Goal: Task Accomplishment & Management: Use online tool/utility

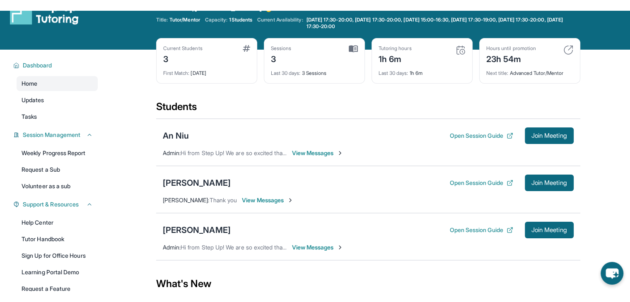
scroll to position [25, 0]
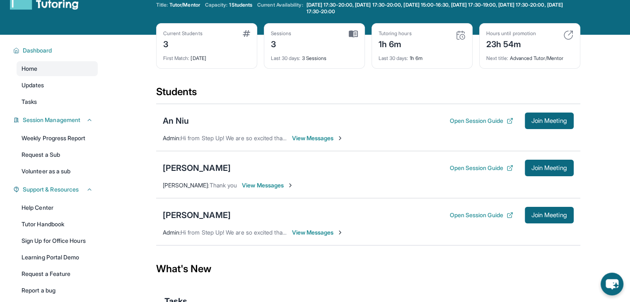
click at [569, 145] on div "An Niu Open Session Guide Join Meeting Admin : Hi from Step Up! We are so excit…" at bounding box center [368, 127] width 424 height 47
click at [611, 169] on main "Current Students 3 First Match : [DATE] Sessions 3 Last 30 days : 3 Sessions Tu…" at bounding box center [368, 197] width 524 height 324
click at [611, 86] on main "Current Students 3 First Match : [DATE] Sessions 3 Last 30 days : 3 Sessions Tu…" at bounding box center [368, 197] width 524 height 324
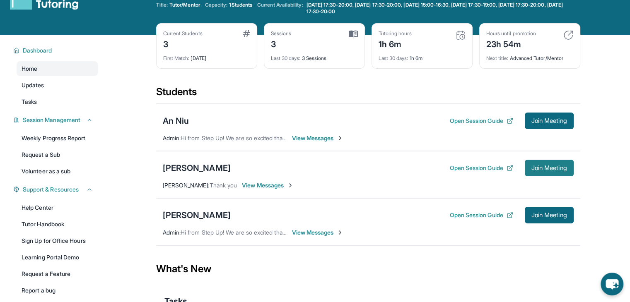
click at [549, 169] on span "Join Meeting" at bounding box center [549, 168] width 36 height 5
click at [207, 168] on div "[PERSON_NAME]" at bounding box center [197, 168] width 68 height 12
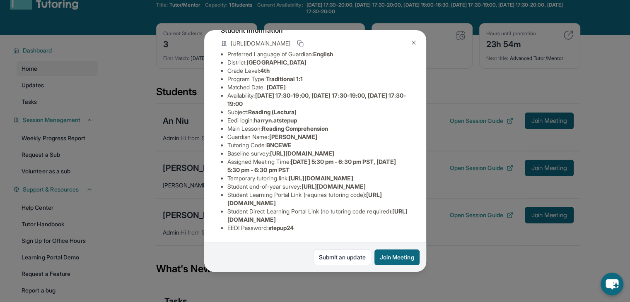
scroll to position [66, 0]
click at [289, 157] on span "[URL][DOMAIN_NAME]" at bounding box center [302, 153] width 64 height 7
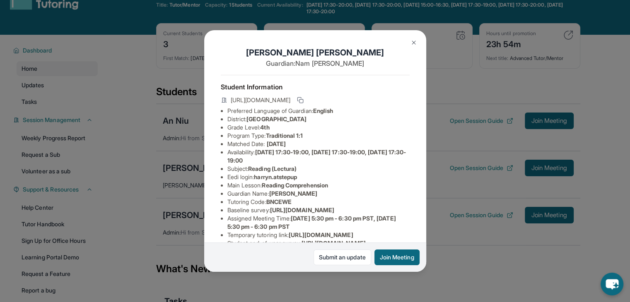
scroll to position [1, 0]
click at [409, 46] on button at bounding box center [413, 42] width 17 height 17
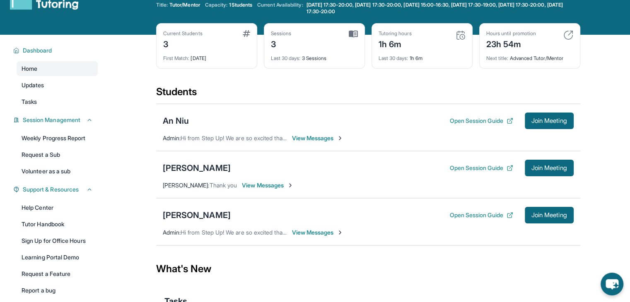
scroll to position [80, 0]
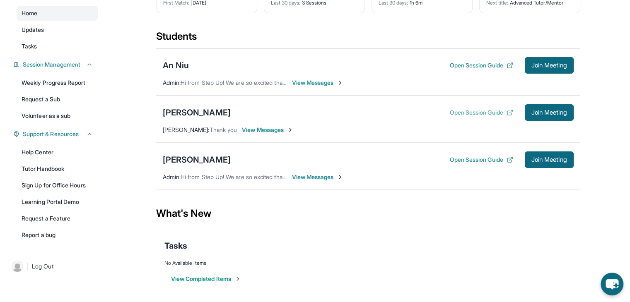
click at [494, 111] on button "Open Session Guide" at bounding box center [480, 112] width 63 height 8
click at [196, 111] on div "[PERSON_NAME]" at bounding box center [197, 113] width 68 height 12
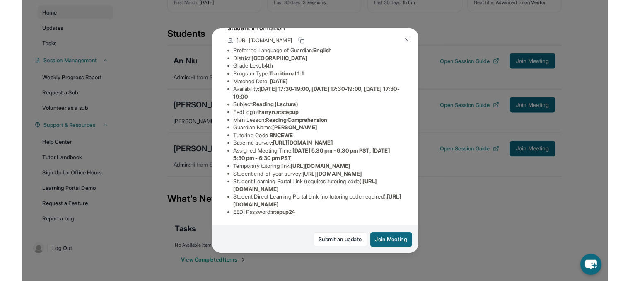
scroll to position [128, 0]
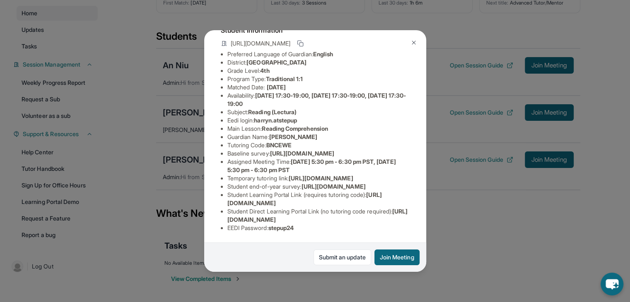
click at [411, 43] on img at bounding box center [413, 42] width 7 height 7
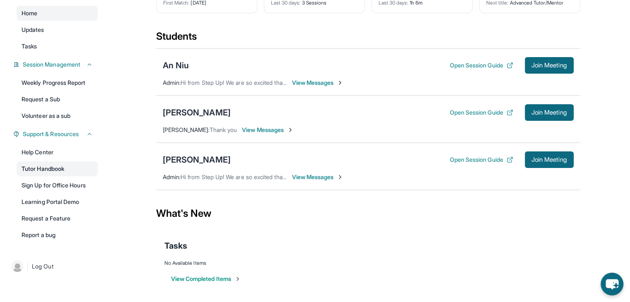
click at [41, 169] on link "Tutor Handbook" at bounding box center [57, 168] width 81 height 15
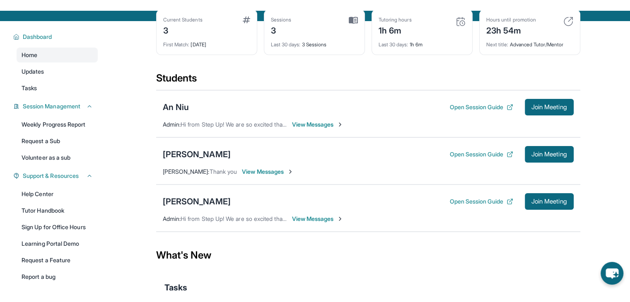
scroll to position [46, 0]
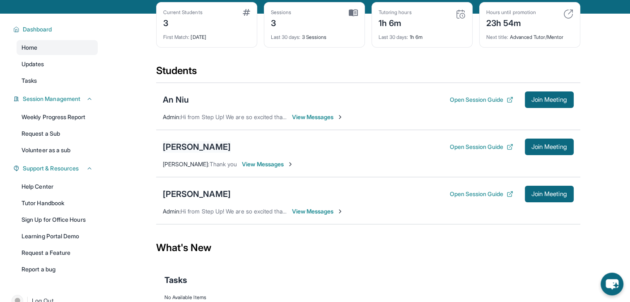
click at [200, 146] on div "[PERSON_NAME]" at bounding box center [197, 147] width 68 height 12
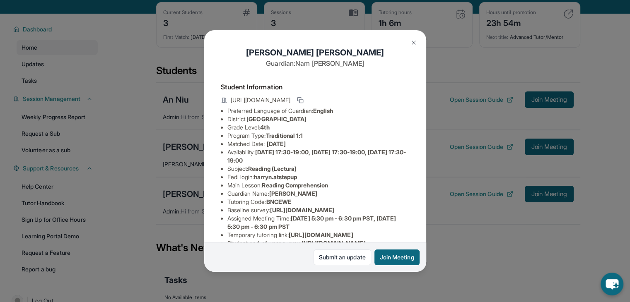
drag, startPoint x: 324, startPoint y: 108, endPoint x: 363, endPoint y: 112, distance: 38.7
click at [363, 107] on div "[URL][DOMAIN_NAME]" at bounding box center [315, 101] width 189 height 12
copy span "BNCEWE"
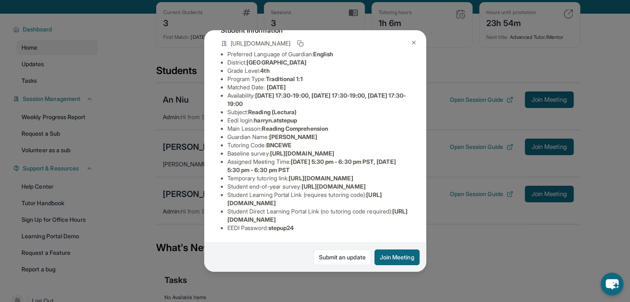
scroll to position [107, 3]
click at [287, 142] on span "BNCEWE" at bounding box center [278, 145] width 25 height 7
copy span "BNCEWE"
